Goal: Task Accomplishment & Management: Complete application form

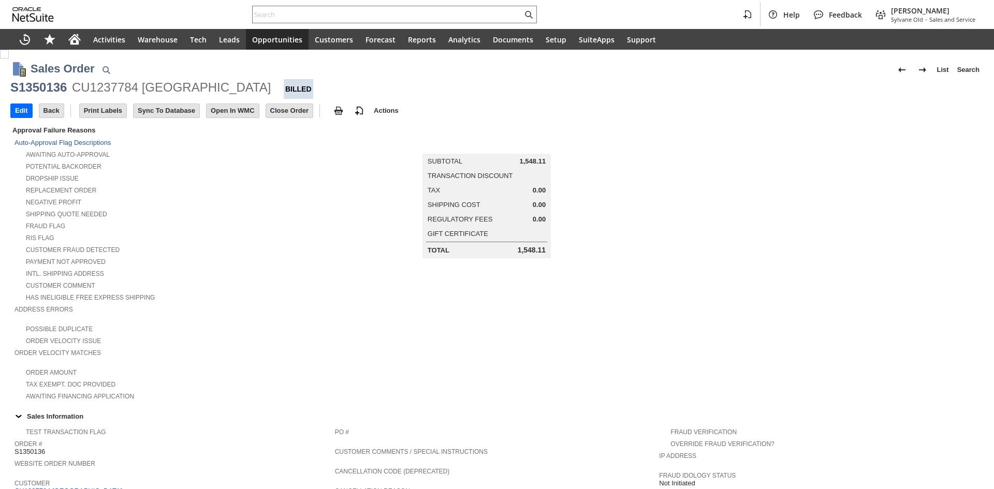
scroll to position [442, 0]
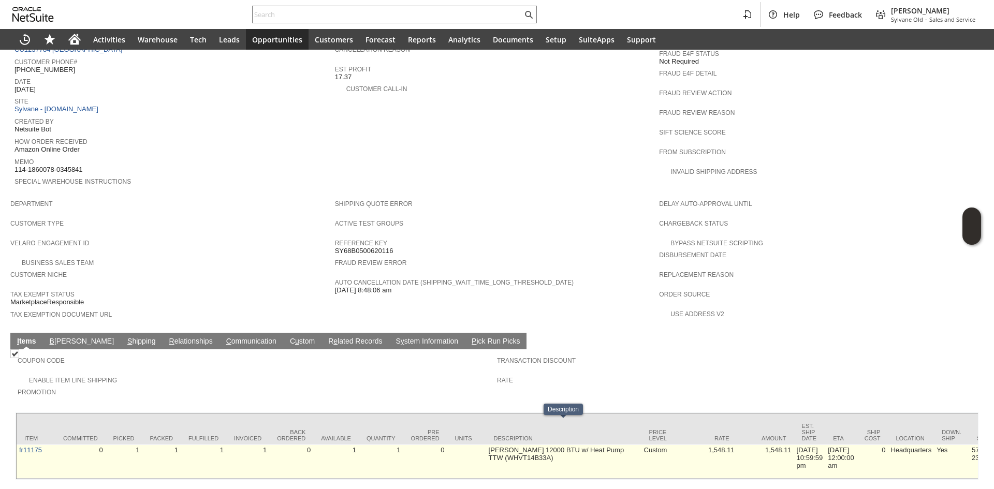
click at [531, 445] on td "[PERSON_NAME] 12000 BTU w/ Heat Pump TTW (WHVT14B33A)" at bounding box center [563, 462] width 155 height 34
drag, startPoint x: 35, startPoint y: 432, endPoint x: 19, endPoint y: 432, distance: 15.5
click at [19, 445] on td "fr11175" at bounding box center [36, 462] width 39 height 34
click at [12, 430] on div at bounding box center [12, 430] width 0 height 0
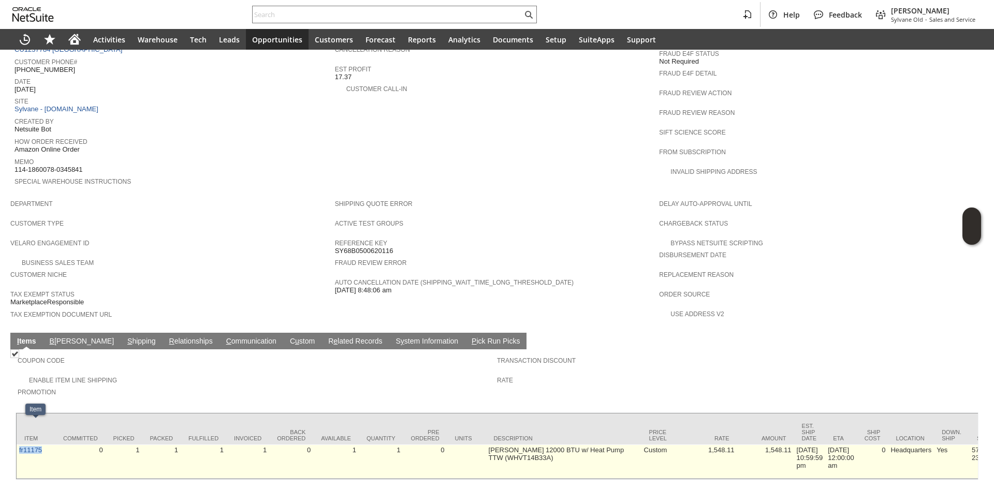
click at [19, 445] on td "fr11175" at bounding box center [36, 462] width 39 height 34
drag, startPoint x: 19, startPoint y: 432, endPoint x: 32, endPoint y: 431, distance: 12.5
click at [32, 445] on td "fr11175" at bounding box center [36, 462] width 39 height 34
click at [25, 430] on div at bounding box center [25, 430] width 0 height 0
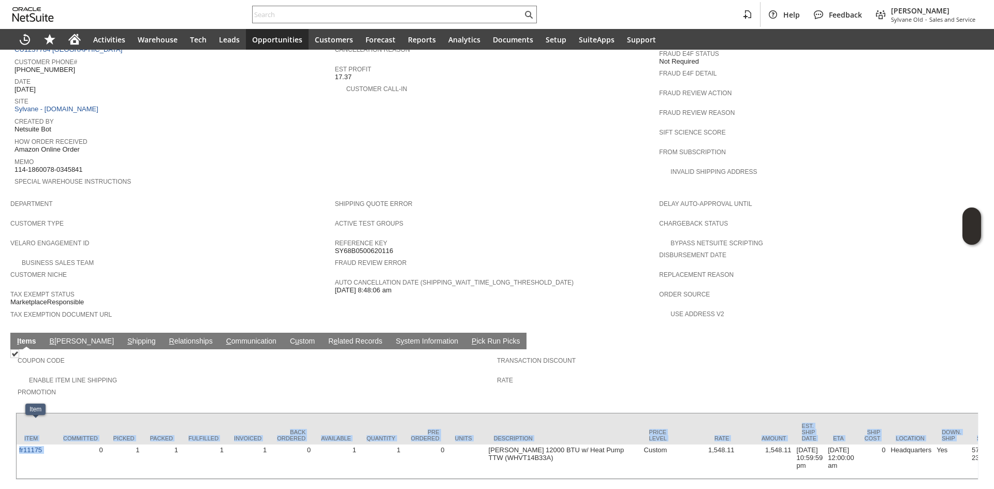
drag, startPoint x: 58, startPoint y: 437, endPoint x: 11, endPoint y: 437, distance: 46.6
click at [11, 437] on div "Coupon Code Enable Item Line Shipping Promotion Transaction Discount Rate Item …" at bounding box center [497, 415] width 974 height 130
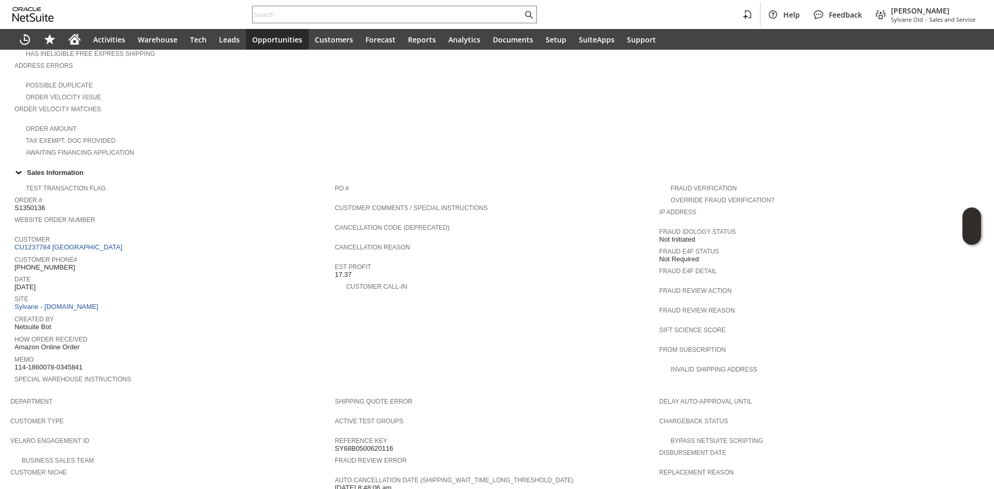
scroll to position [183, 0]
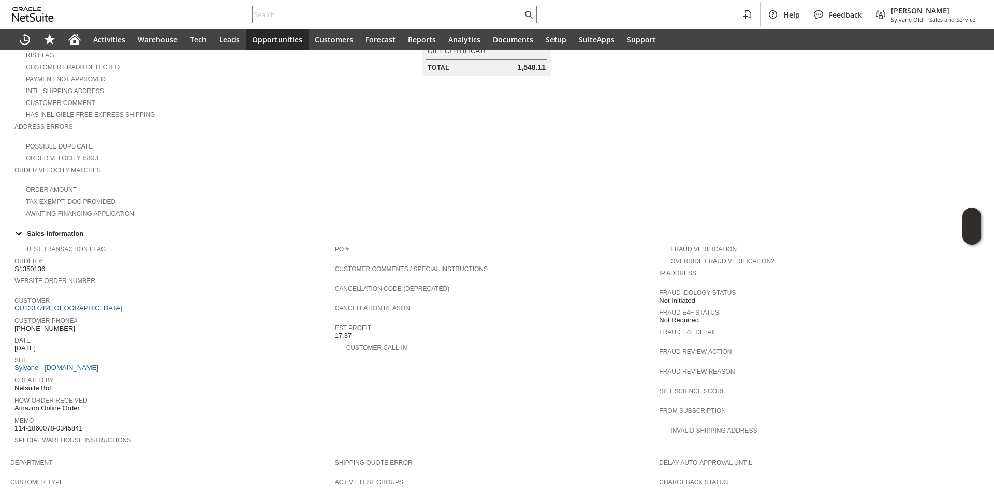
click at [66, 294] on span "Customer" at bounding box center [171, 299] width 315 height 10
click at [68, 314] on span "Customer Phone#" at bounding box center [171, 319] width 315 height 10
click at [81, 304] on link "CU1237784 [GEOGRAPHIC_DATA]" at bounding box center [69, 308] width 110 height 8
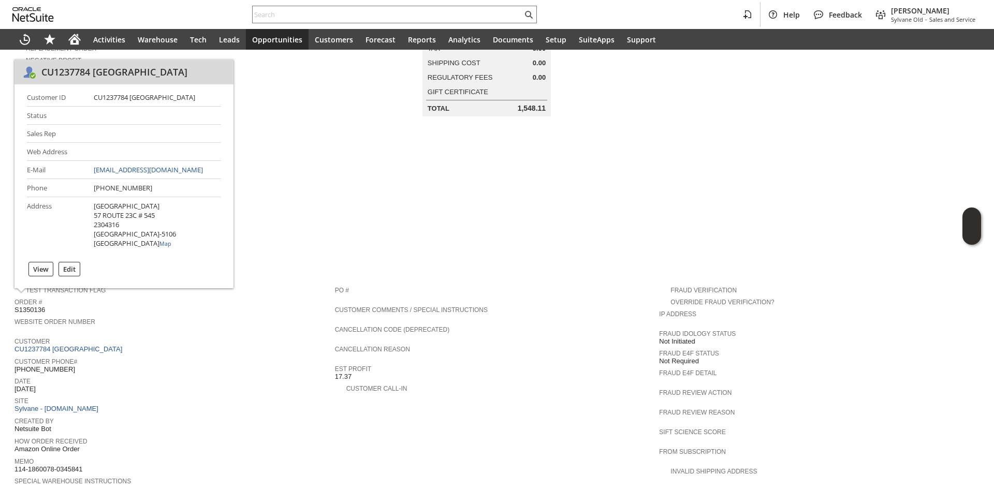
scroll to position [0, 0]
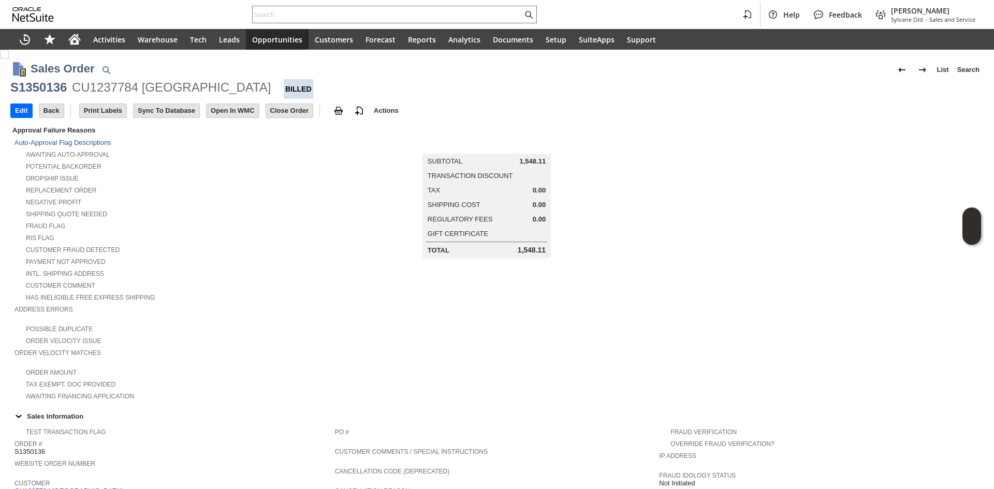
click at [214, 89] on div "CU1237784 [GEOGRAPHIC_DATA]" at bounding box center [171, 87] width 199 height 17
copy div "Hotel M Brook"
drag, startPoint x: 227, startPoint y: 92, endPoint x: 142, endPoint y: 91, distance: 84.4
click at [142, 91] on div "S1350136 CU1237784 Hotel M Brook Billed" at bounding box center [497, 89] width 974 height 20
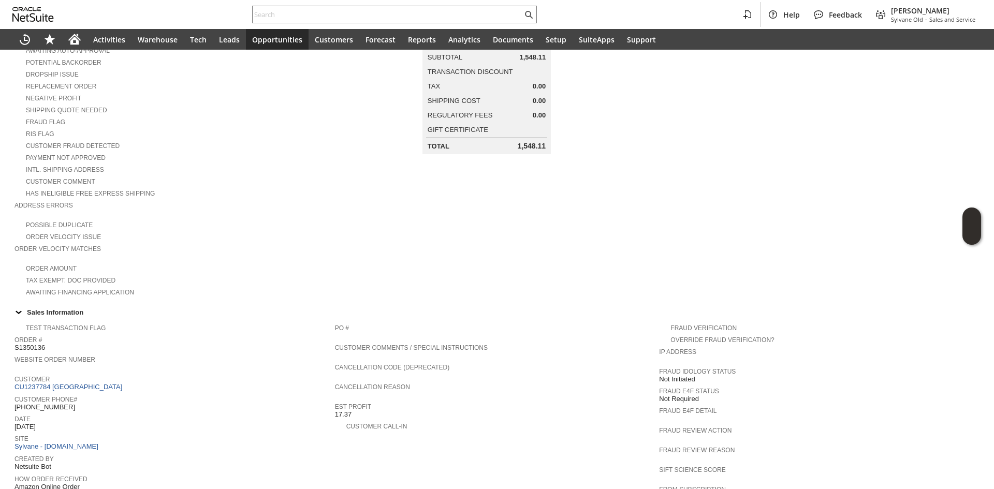
scroll to position [311, 0]
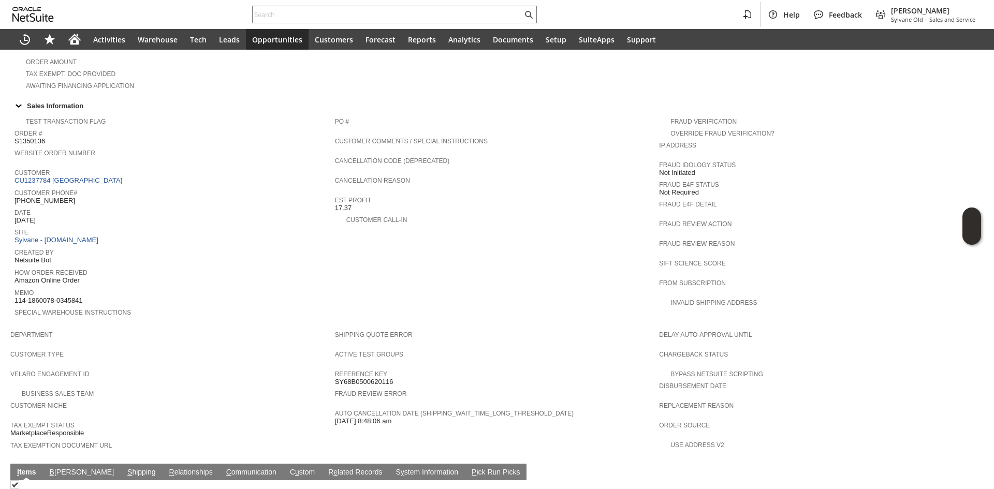
click at [35, 197] on span "(917) 224-4815" at bounding box center [44, 201] width 61 height 8
copy tbody "(917) 224-4815"
click at [35, 197] on span "(917) 224-4815" at bounding box center [44, 201] width 61 height 8
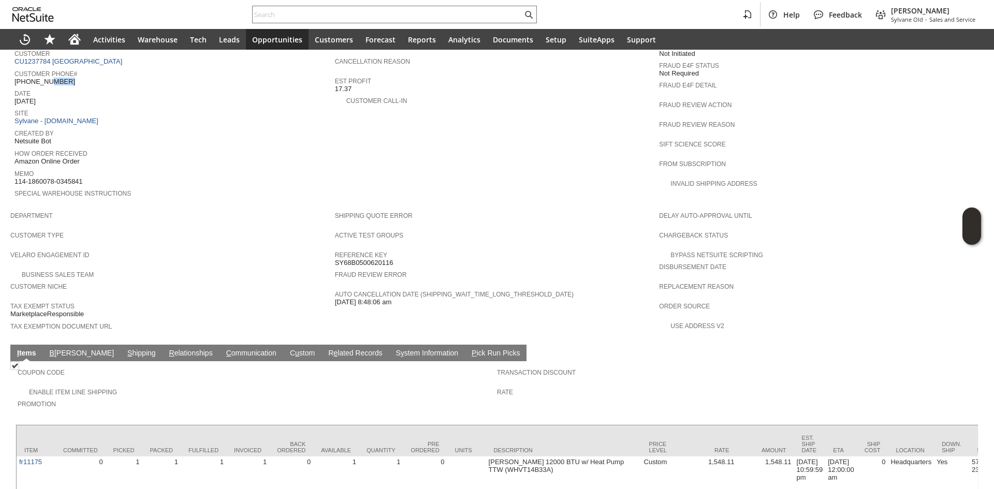
scroll to position [466, 0]
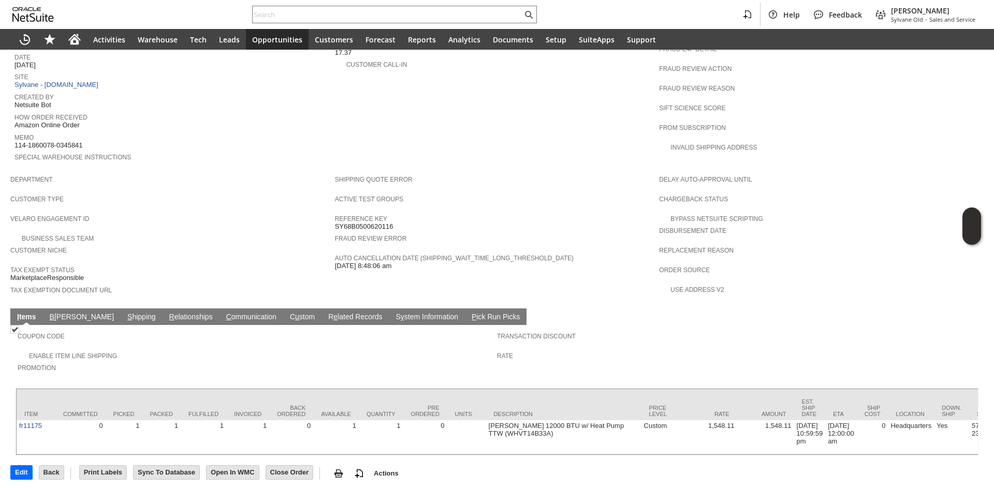
click at [125, 313] on link "S hipping" at bounding box center [142, 318] width 34 height 10
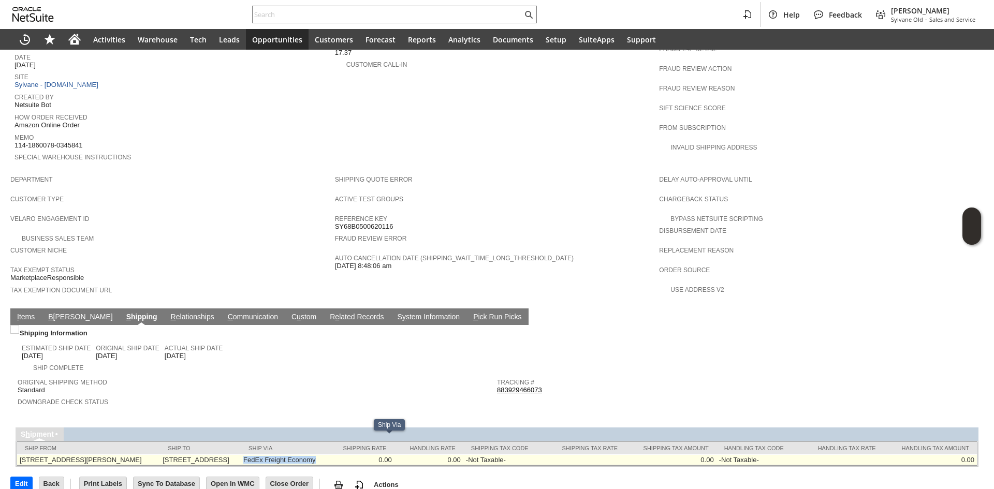
drag, startPoint x: 356, startPoint y: 440, endPoint x: 388, endPoint y: 450, distance: 34.2
click at [328, 455] on td "FedEx Freight Economy" at bounding box center [284, 460] width 87 height 11
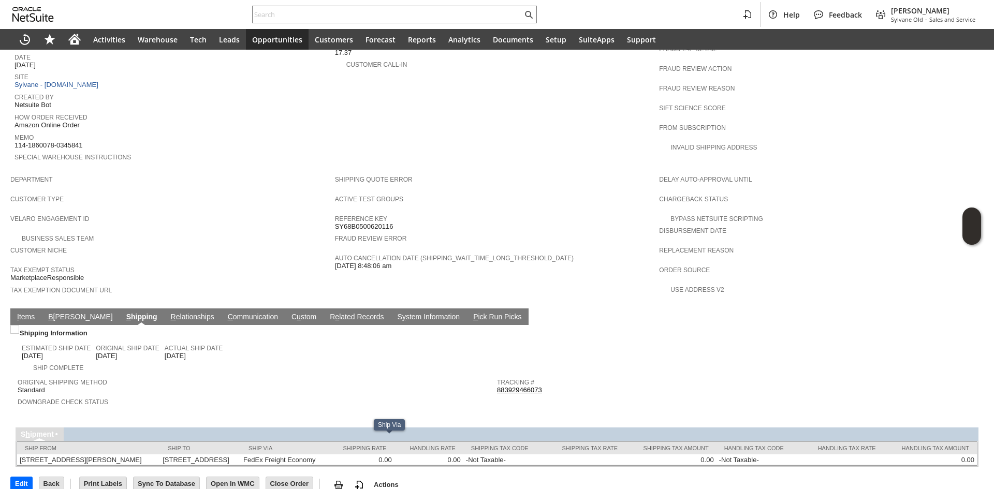
click at [343, 396] on span "Downgrade Check Status" at bounding box center [255, 401] width 474 height 10
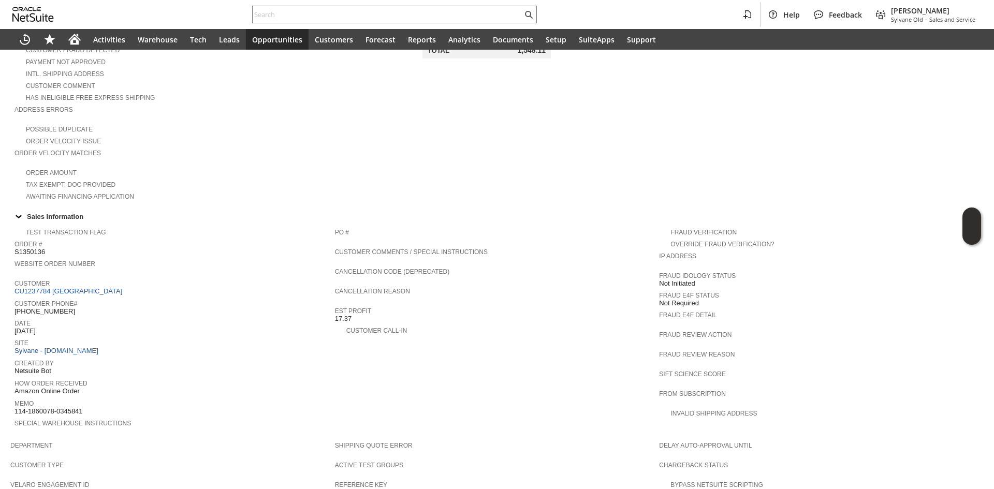
scroll to position [155, 0]
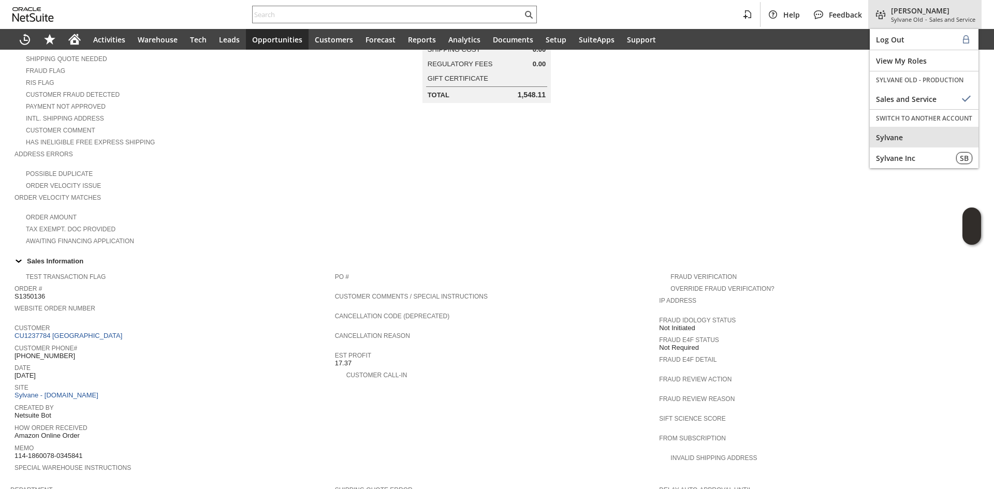
click at [892, 130] on div "Sylvane" at bounding box center [924, 137] width 109 height 21
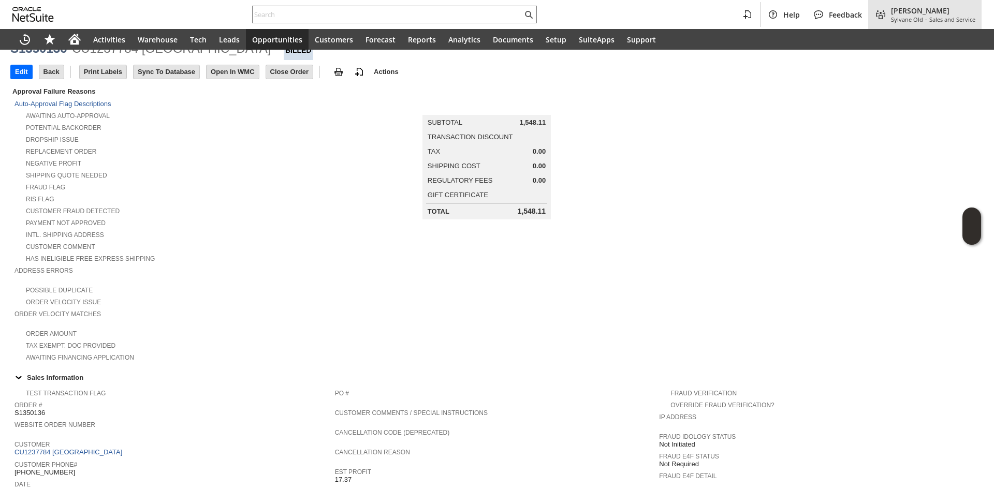
scroll to position [0, 0]
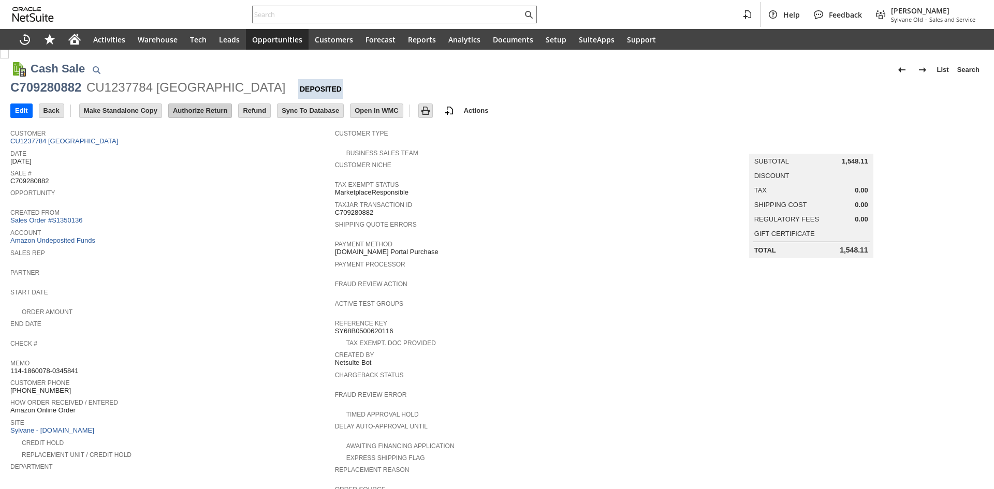
click at [209, 109] on input "Authorize Return" at bounding box center [200, 110] width 63 height 13
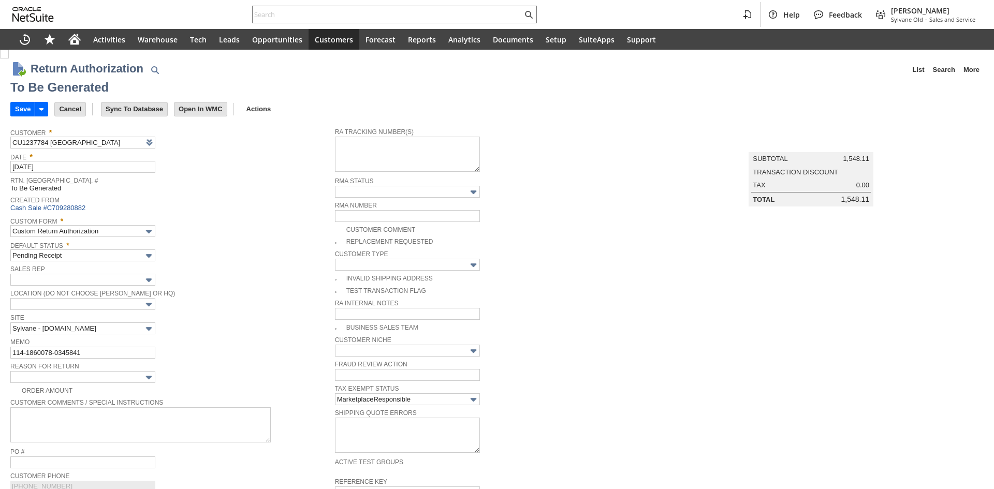
scroll to position [52, 0]
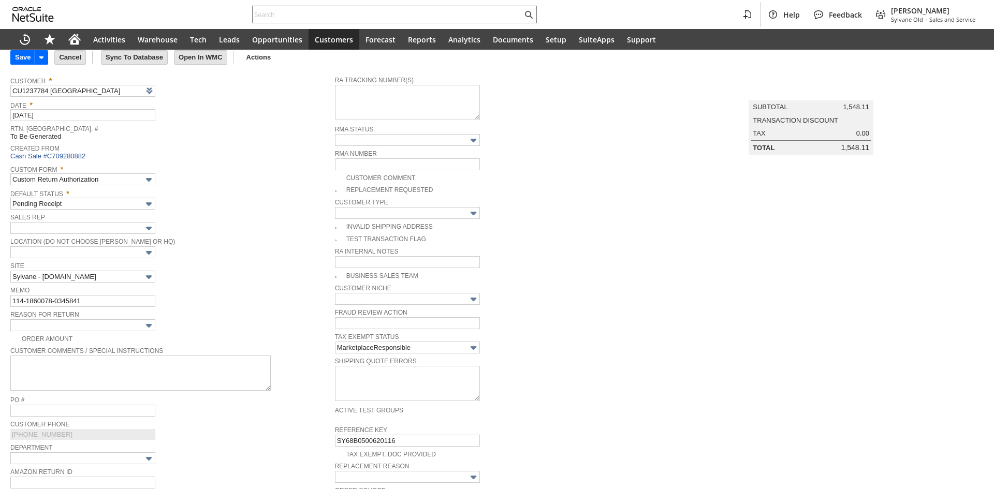
click at [126, 332] on div "Order Amount" at bounding box center [172, 337] width 325 height 11
click at [124, 329] on td "Reason For Return" at bounding box center [172, 320] width 325 height 24
click at [123, 322] on input "text" at bounding box center [82, 325] width 145 height 12
click at [148, 323] on img at bounding box center [149, 326] width 12 height 12
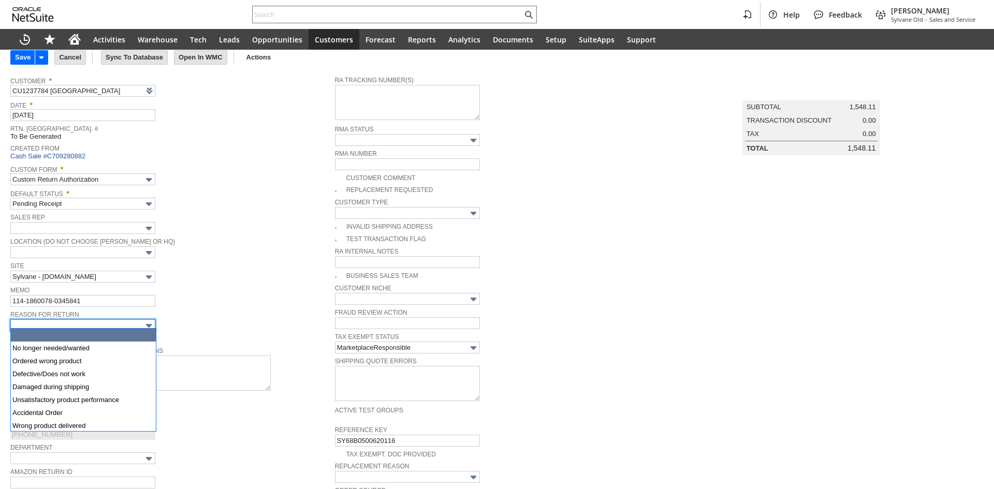
click at [148, 323] on img at bounding box center [149, 326] width 12 height 12
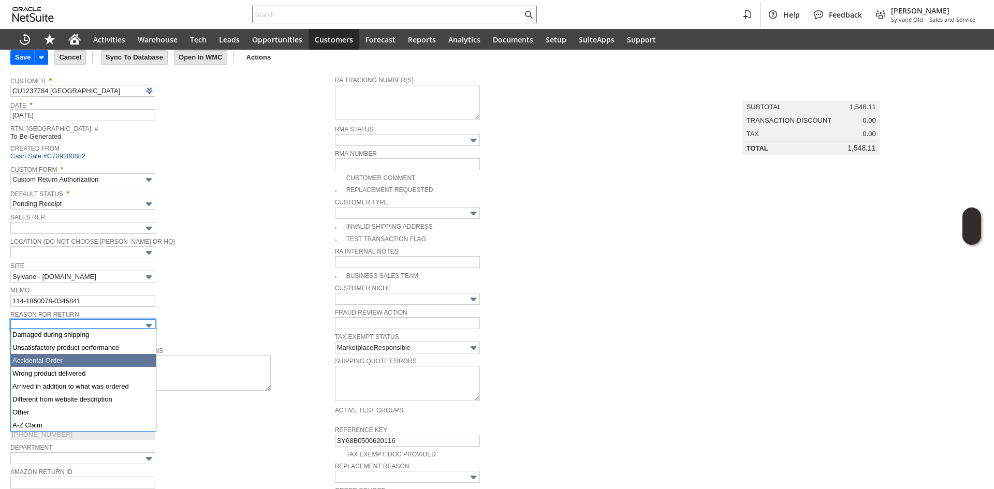
scroll to position [53, 0]
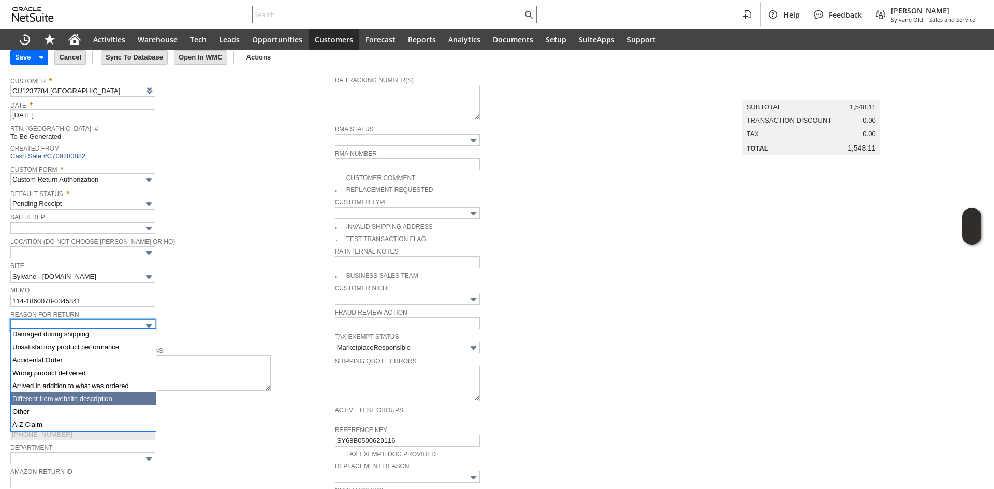
type input "Different from website description"
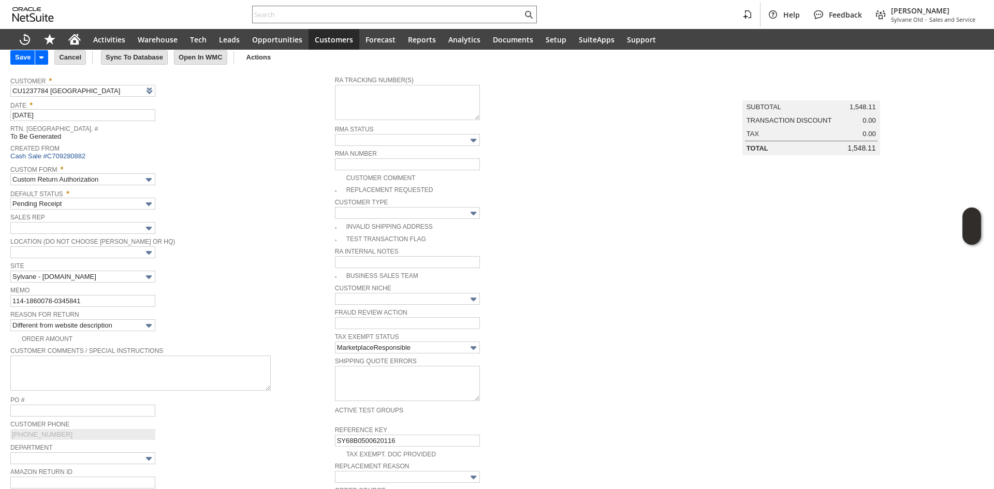
click at [169, 310] on span "Reason For Return" at bounding box center [169, 313] width 319 height 11
click at [106, 308] on span "Reason For Return" at bounding box center [169, 313] width 319 height 11
click at [108, 298] on input "114-1860078-0345841" at bounding box center [82, 301] width 145 height 12
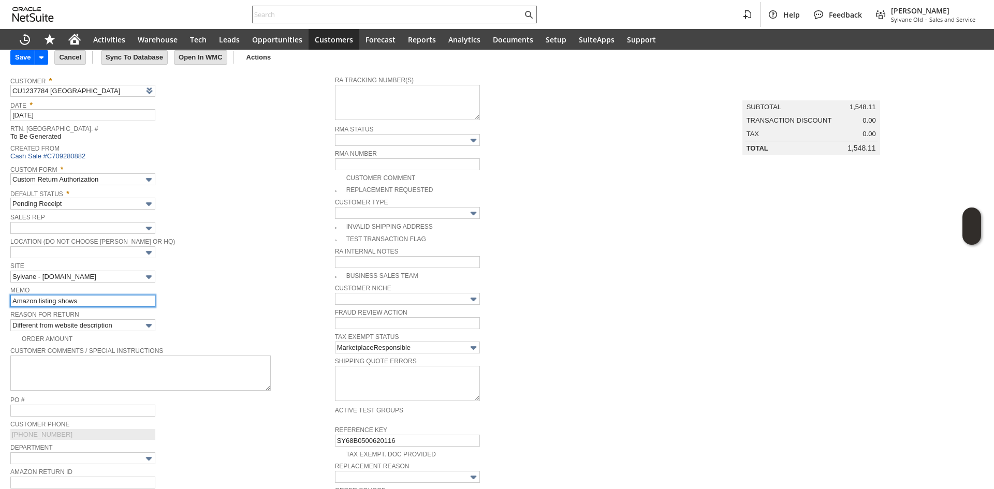
paste input "wht12a33a"
click at [84, 300] on input "Amazon listing shows wht12a33a" at bounding box center [82, 301] width 145 height 12
click at [85, 300] on input "Amazon listing shows wht12a33a" at bounding box center [82, 301] width 145 height 12
drag, startPoint x: 91, startPoint y: 302, endPoint x: 78, endPoint y: 306, distance: 12.9
click at [78, 306] on td "Memo Amazon listing shows wht12a33a" at bounding box center [172, 296] width 325 height 24
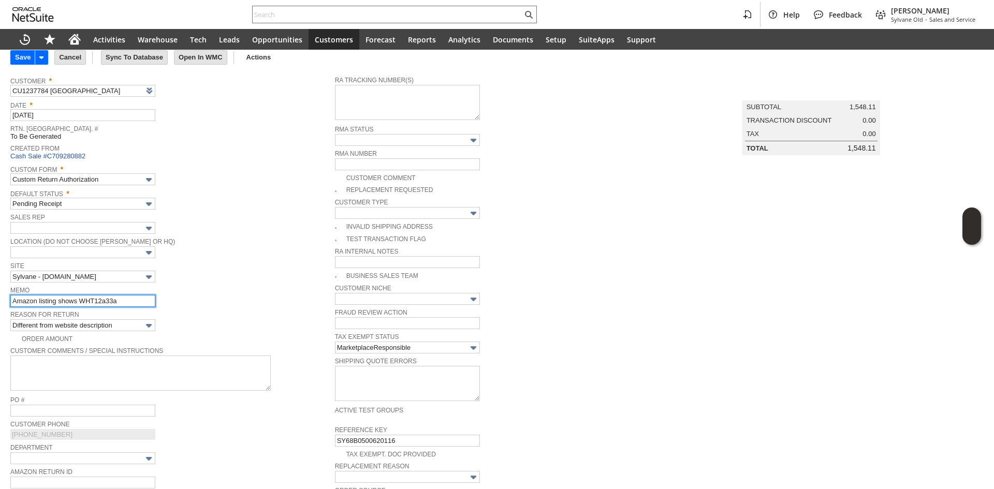
click at [105, 297] on input "Amazon listing shows WHT12a33a" at bounding box center [82, 301] width 145 height 12
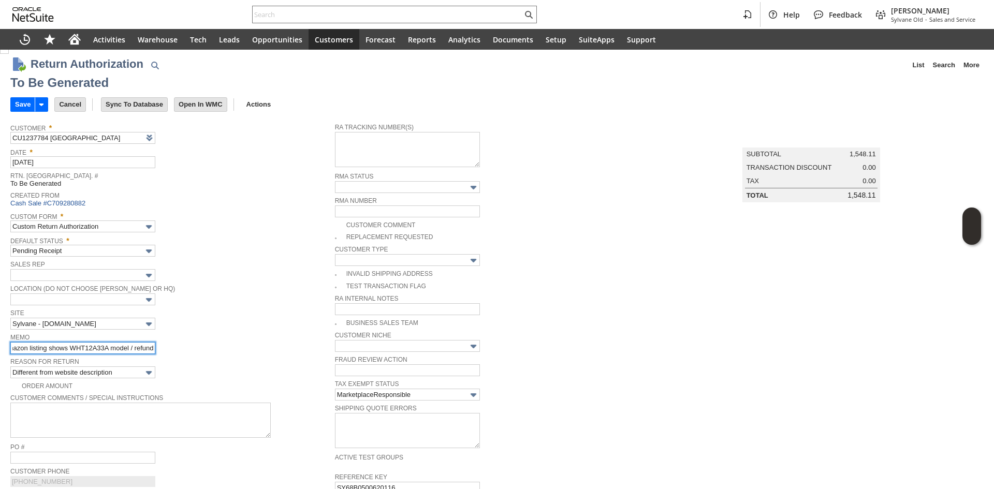
scroll to position [0, 0]
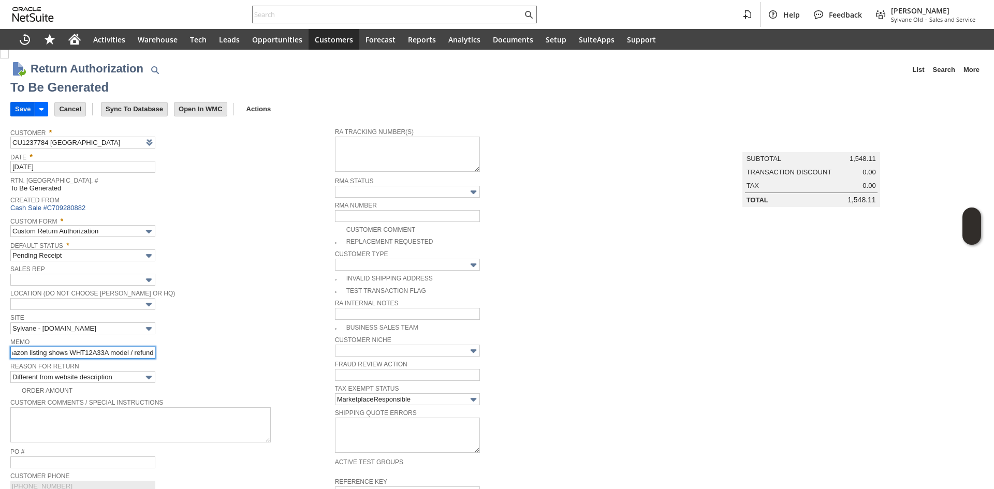
type input "Amazon listing shows WHT12A33A model / refund"
click at [18, 107] on input "Save" at bounding box center [23, 109] width 24 height 13
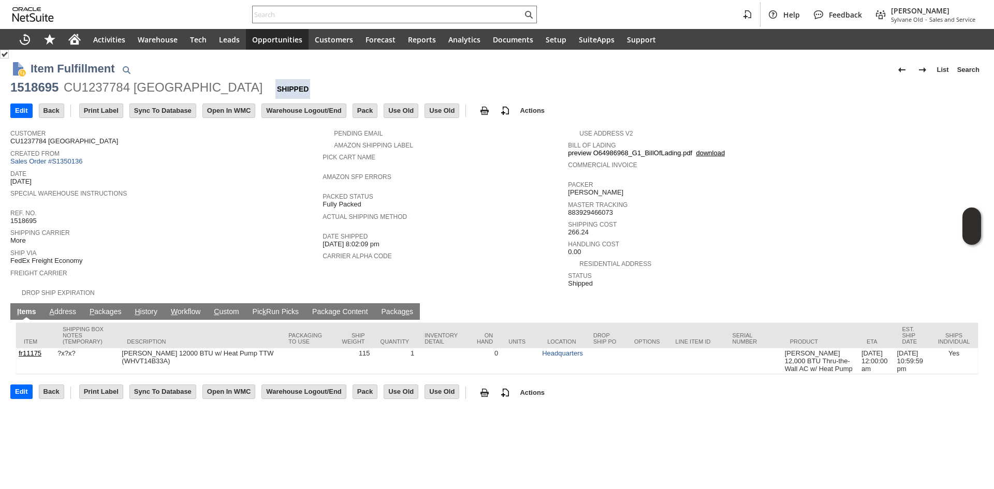
drag, startPoint x: 94, startPoint y: 295, endPoint x: 93, endPoint y: 303, distance: 8.3
click at [94, 296] on form "Item Fulfillment List Search 1518695 CU1237784 [GEOGRAPHIC_DATA] Go Edit Back N…" at bounding box center [497, 177] width 974 height 251
click at [93, 308] on span "P" at bounding box center [92, 312] width 5 height 8
